Goal: Task Accomplishment & Management: Manage account settings

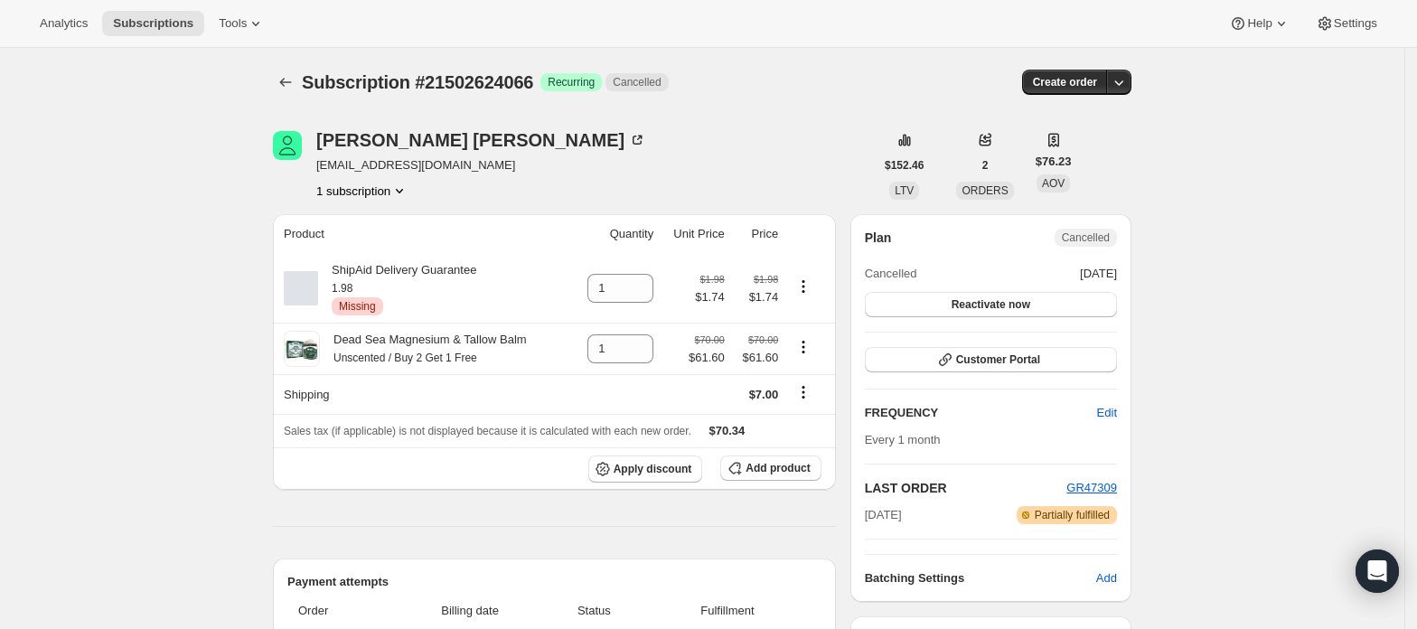
click at [369, 192] on button "1 subscription" at bounding box center [362, 191] width 92 height 18
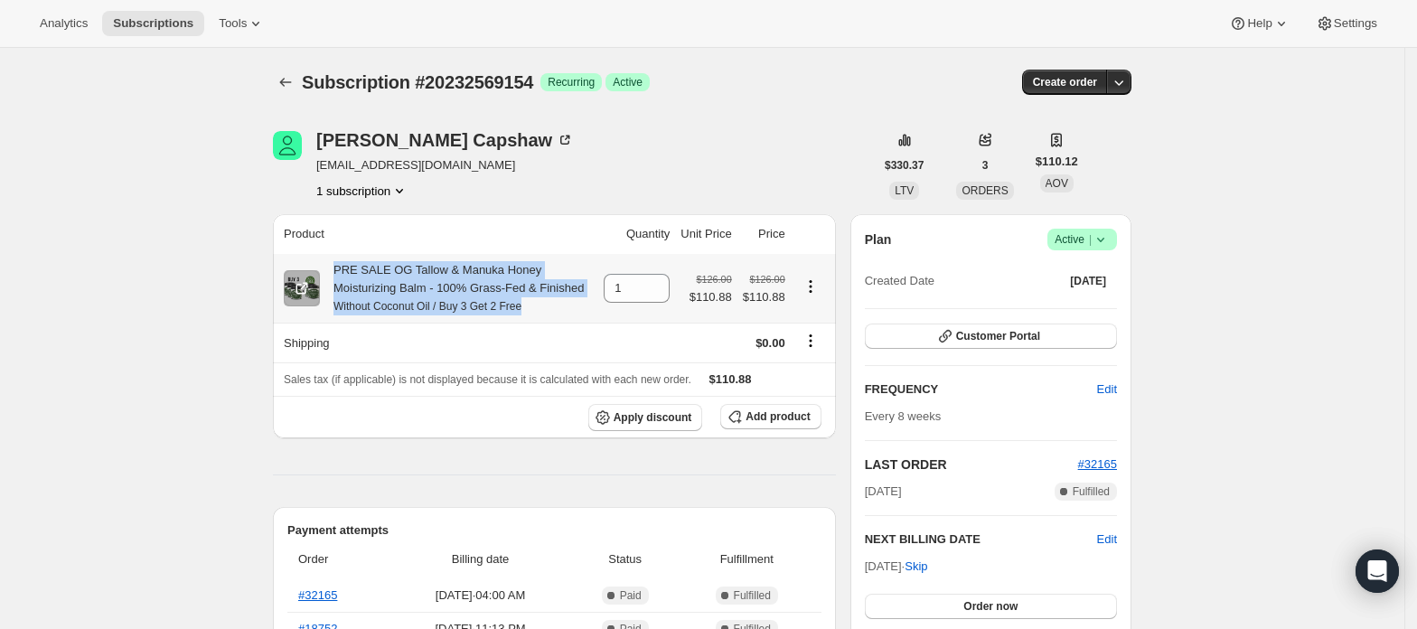
drag, startPoint x: 338, startPoint y: 266, endPoint x: 539, endPoint y: 312, distance: 205.9
click at [539, 312] on div "PRE SALE OG Tallow & Manuka Honey Moisturizing Balm - 100% Grass-Fed & Finished…" at bounding box center [456, 288] width 273 height 54
copy div "PRE SALE OG Tallow & Manuka Honey Moisturizing Balm - 100% Grass-Fed & Finished…"
